Goal: Find specific page/section: Find specific page/section

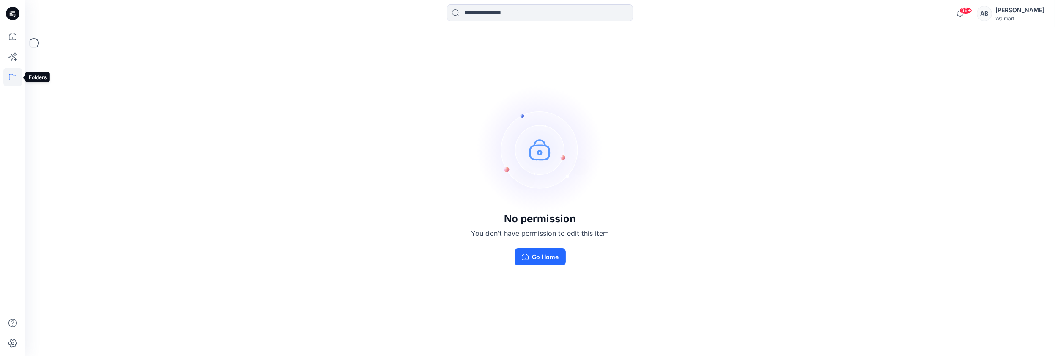
click at [14, 79] on icon at bounding box center [12, 77] width 19 height 19
click at [64, 66] on div at bounding box center [80, 66] width 96 height 17
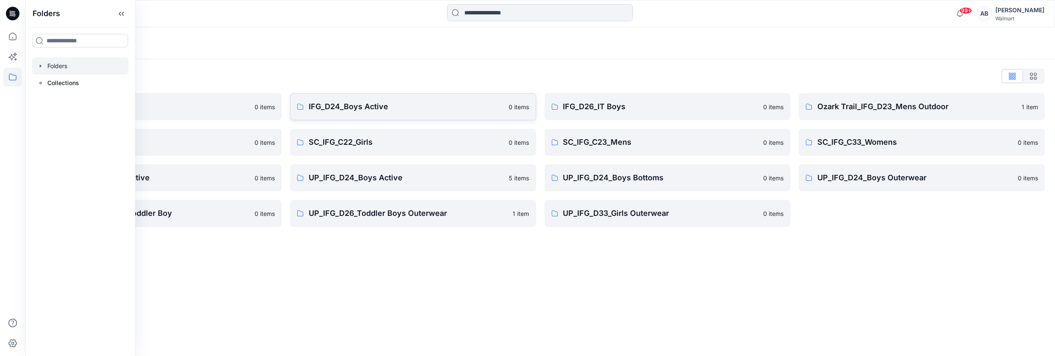
click at [343, 110] on p "IFG_D24_Boys Active" at bounding box center [406, 107] width 195 height 12
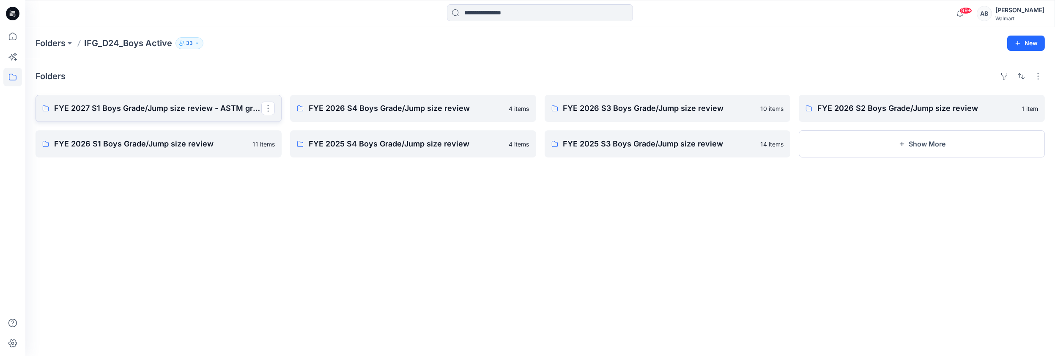
click at [120, 110] on p "FYE 2027 S1 Boys Grade/Jump size review - ASTM grades" at bounding box center [157, 108] width 207 height 12
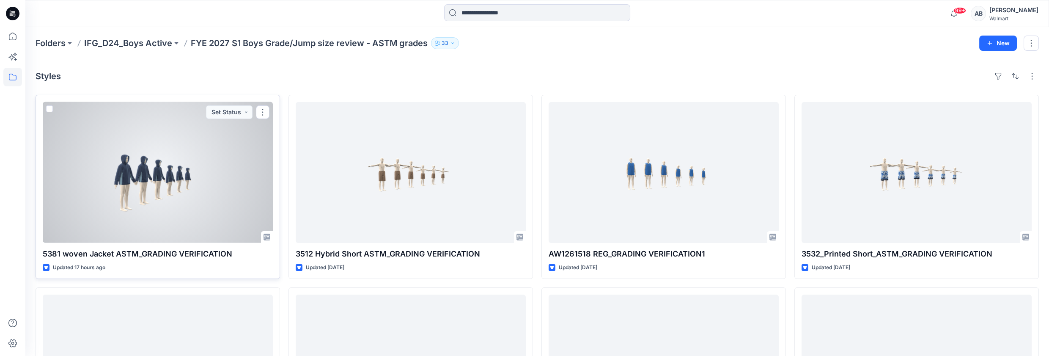
click at [175, 183] on div at bounding box center [158, 172] width 230 height 141
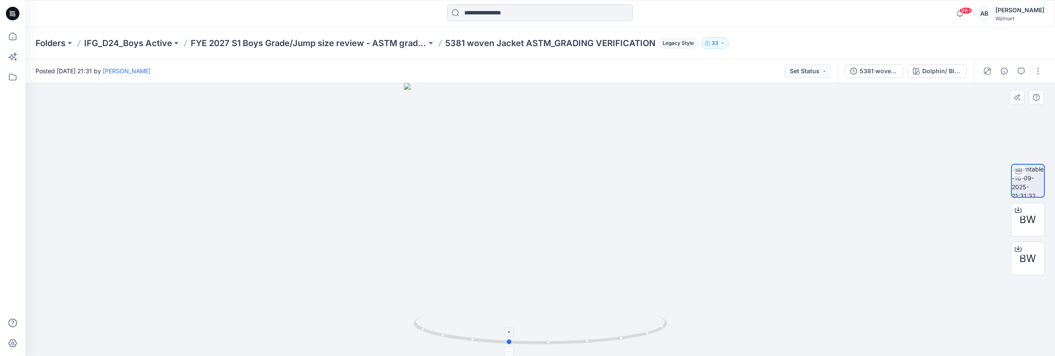
drag, startPoint x: 644, startPoint y: 333, endPoint x: 612, endPoint y: 333, distance: 32.1
click at [612, 333] on icon at bounding box center [542, 331] width 256 height 32
drag, startPoint x: 623, startPoint y: 336, endPoint x: 644, endPoint y: 336, distance: 20.7
click at [644, 336] on icon at bounding box center [542, 331] width 256 height 32
